Goal: Book appointment/travel/reservation

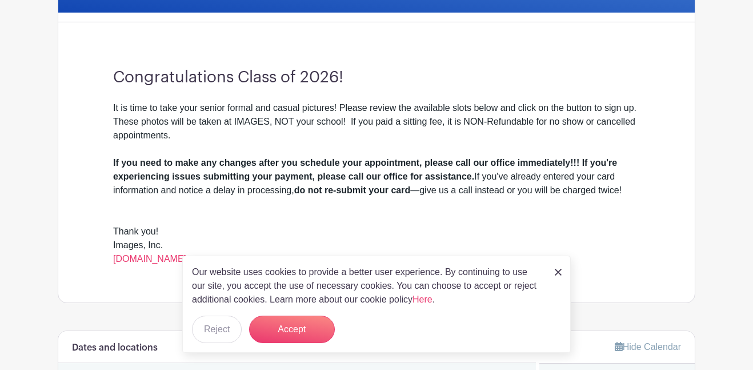
click at [552, 269] on div "Our website uses cookies to provide a better user experience. By continuing to …" at bounding box center [376, 303] width 389 height 97
click at [557, 269] on img at bounding box center [558, 272] width 7 height 7
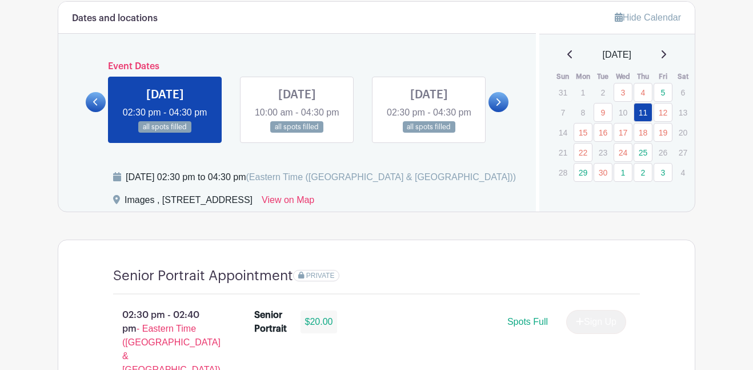
scroll to position [615, 0]
click at [429, 133] on link at bounding box center [429, 133] width 0 height 0
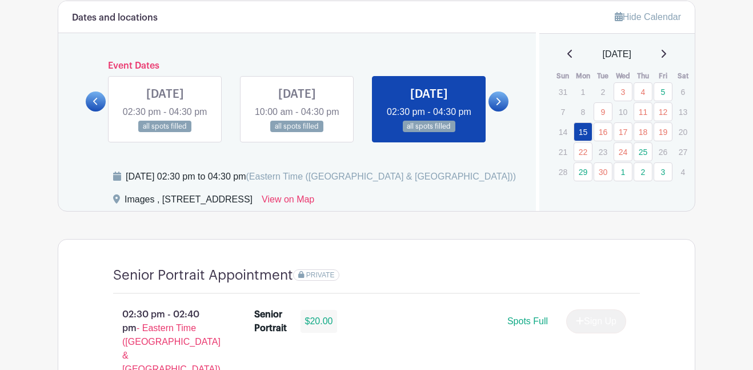
click at [429, 133] on link at bounding box center [429, 133] width 0 height 0
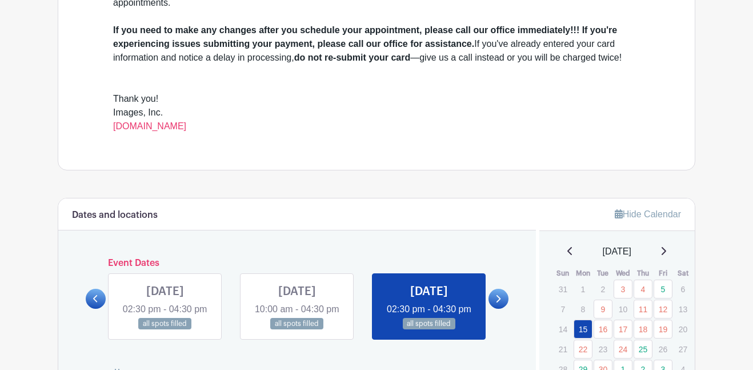
scroll to position [417, 0]
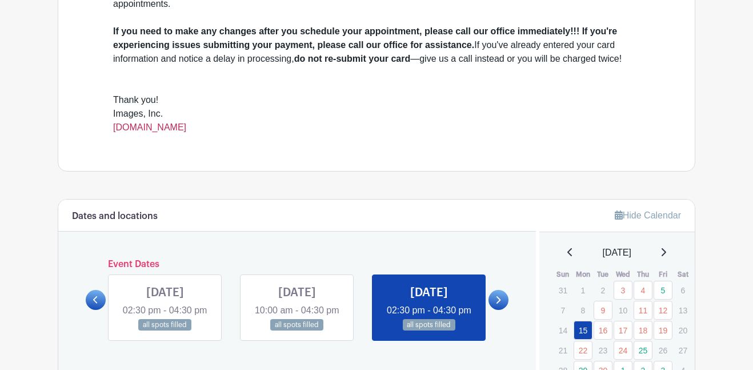
click at [156, 130] on link "[DOMAIN_NAME]" at bounding box center [149, 127] width 73 height 10
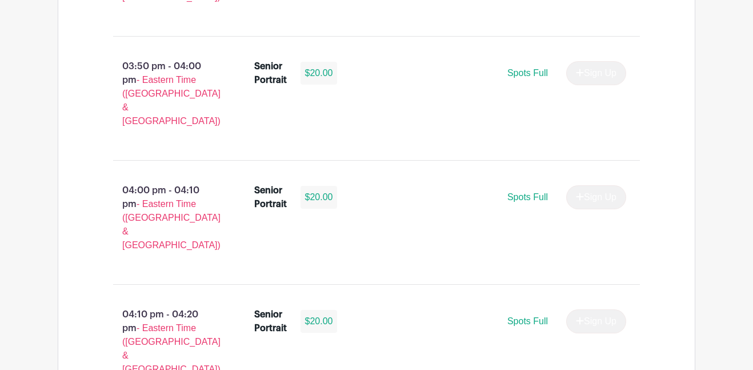
scroll to position [1855, 0]
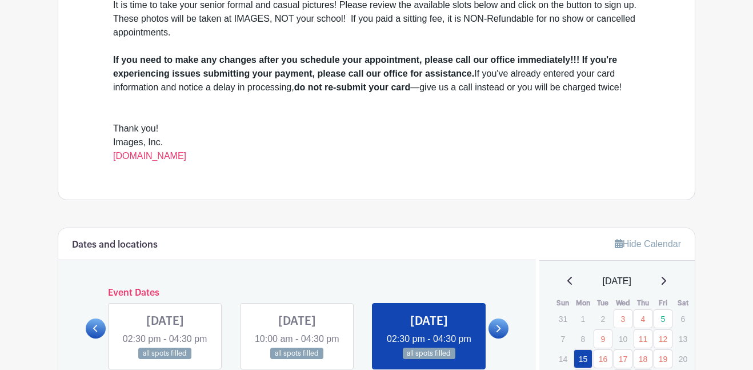
scroll to position [398, 0]
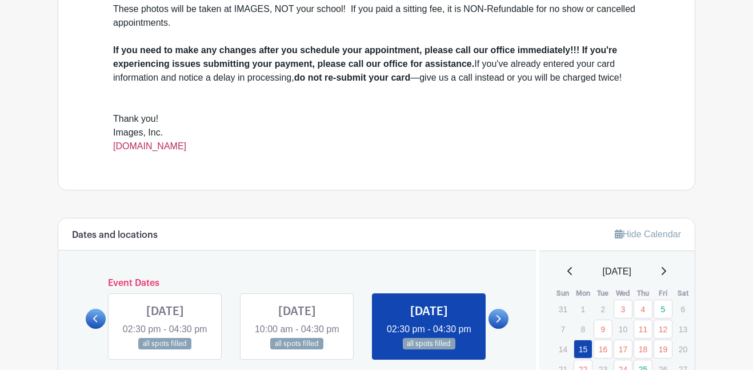
click at [183, 147] on link "[DOMAIN_NAME]" at bounding box center [149, 146] width 73 height 10
